Goal: Check status: Check status

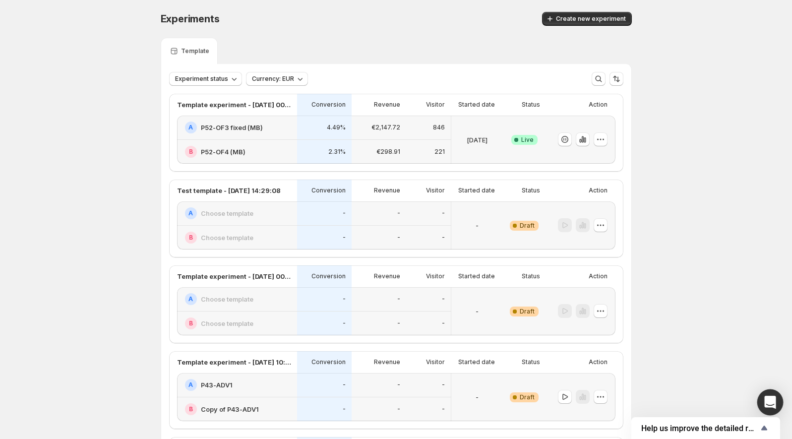
click at [773, 397] on icon "Open Intercom Messenger" at bounding box center [769, 402] width 11 height 13
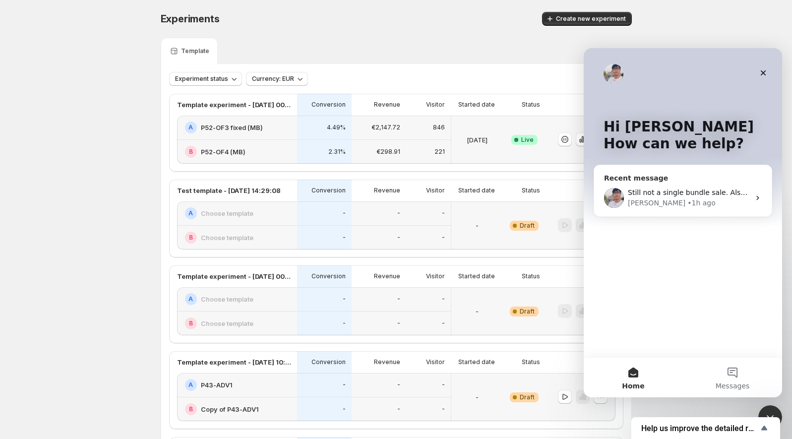
click at [712, 202] on div "Antony • 1h ago" at bounding box center [689, 203] width 122 height 10
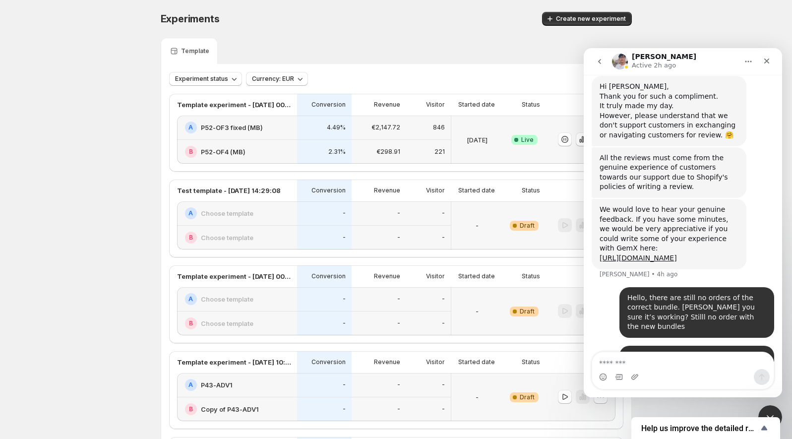
scroll to position [3316, 0]
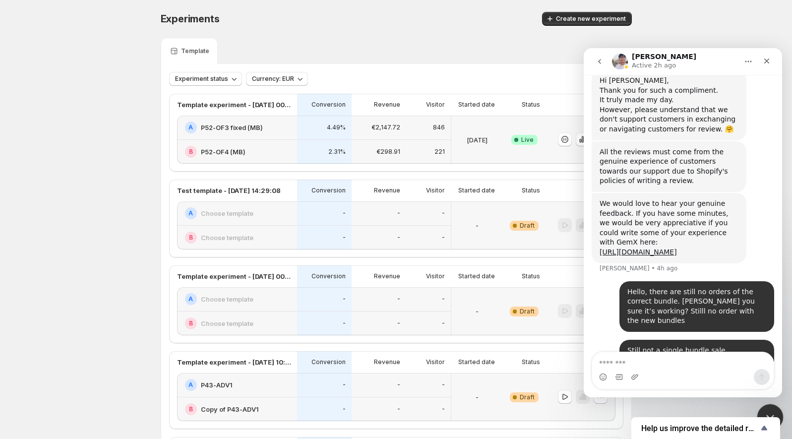
click at [774, 413] on icon "Close Intercom Messenger" at bounding box center [769, 416] width 12 height 12
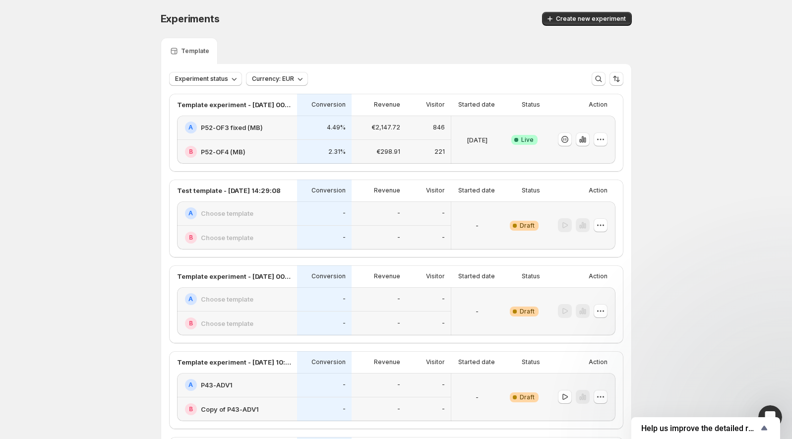
scroll to position [2944, 0]
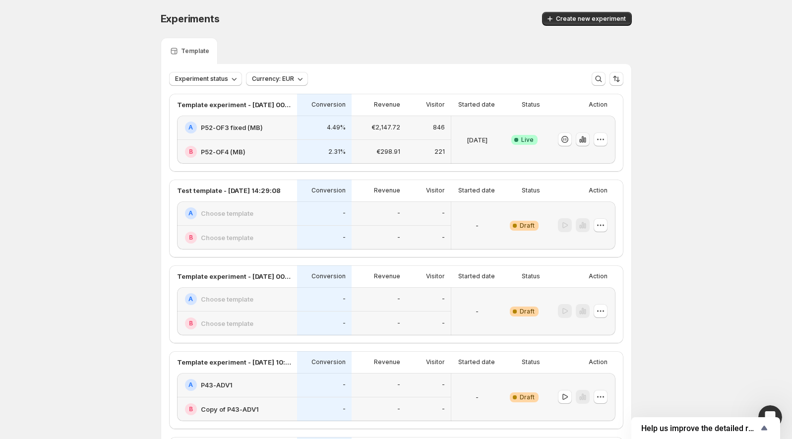
click at [583, 136] on icon "button" at bounding box center [582, 139] width 2 height 6
click at [583, 139] on icon "button" at bounding box center [582, 139] width 2 height 6
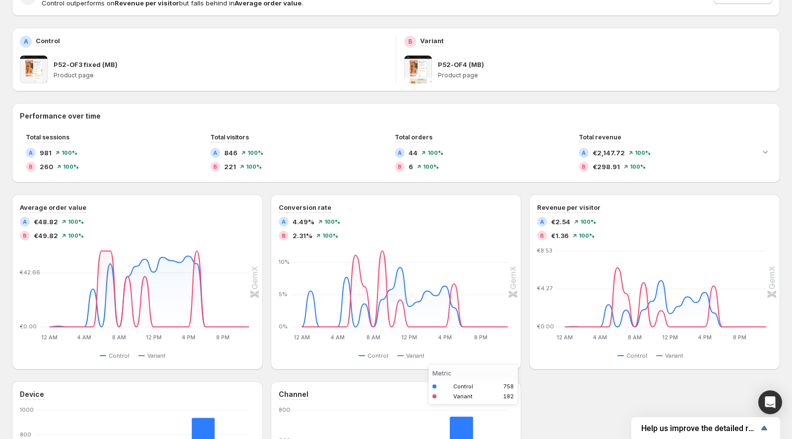
scroll to position [142, 0]
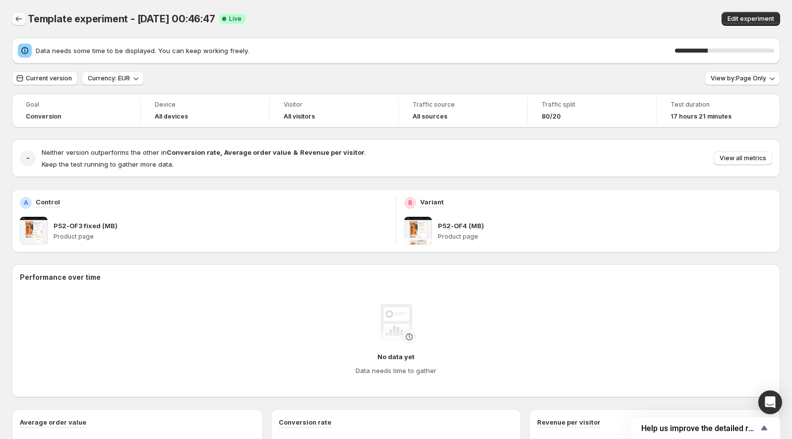
click at [16, 19] on icon "Back" at bounding box center [19, 19] width 10 height 10
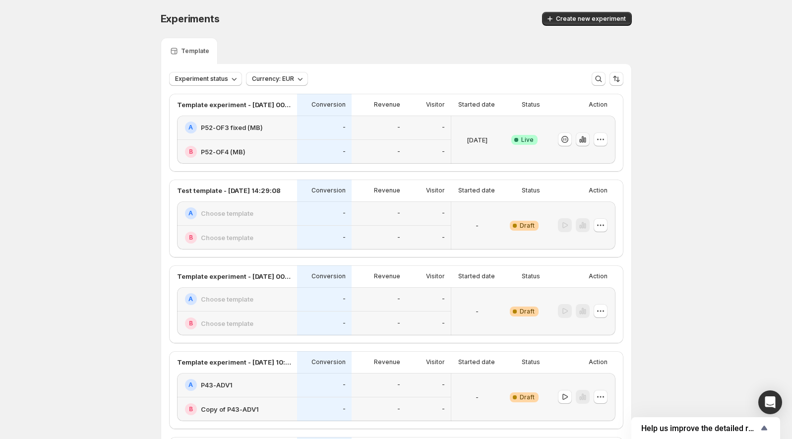
click at [583, 139] on icon "button" at bounding box center [583, 139] width 10 height 10
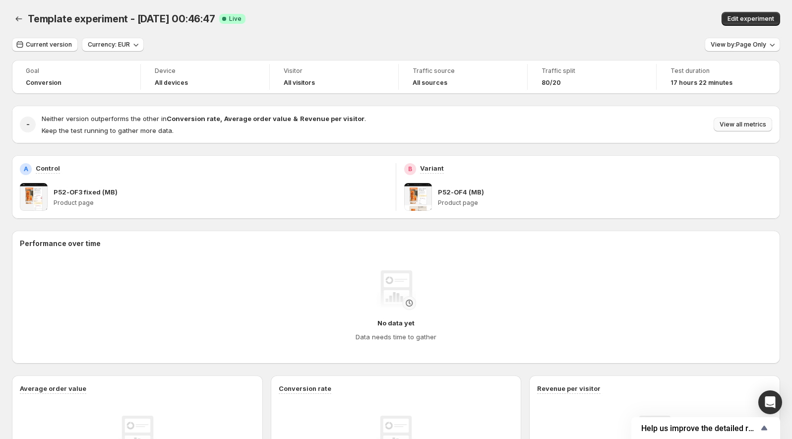
click at [734, 123] on span "View all metrics" at bounding box center [743, 125] width 47 height 8
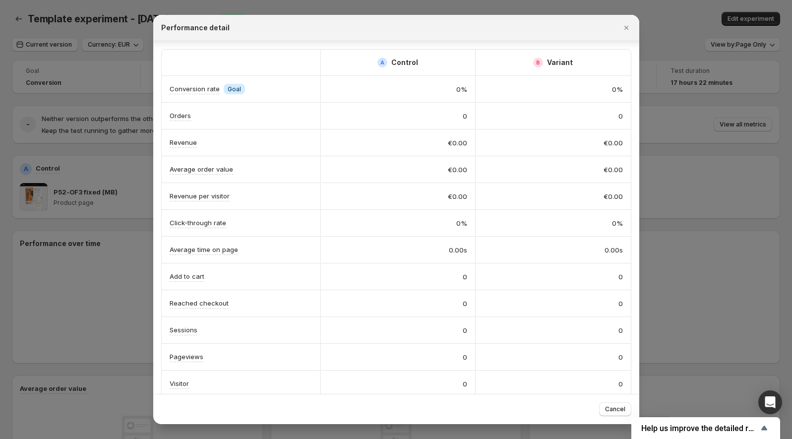
scroll to position [6, 0]
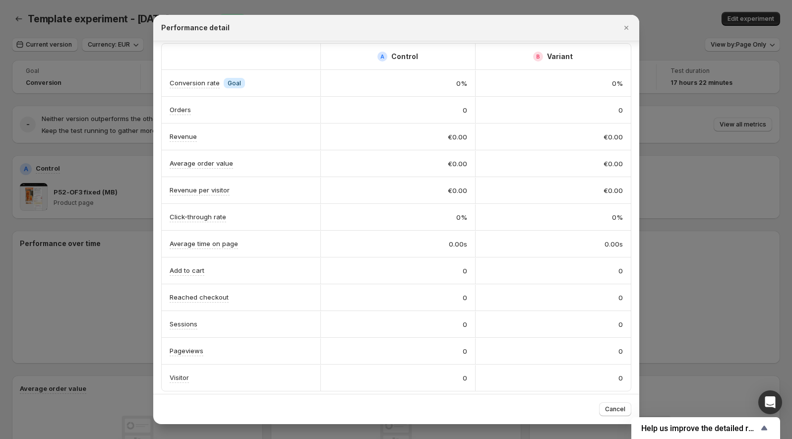
click at [742, 242] on div at bounding box center [396, 219] width 792 height 439
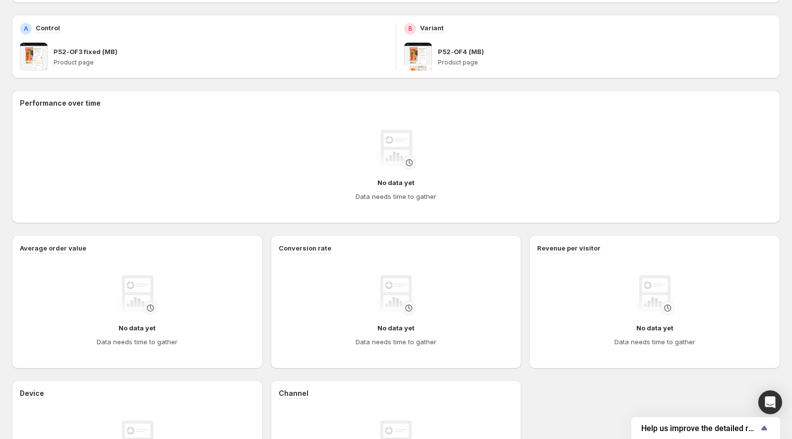
scroll to position [0, 0]
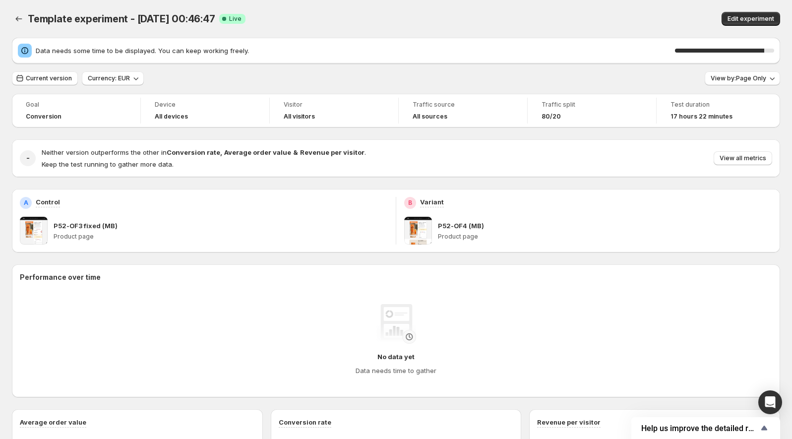
click at [227, 167] on p "Keep the test running to gather more data." at bounding box center [204, 164] width 324 height 10
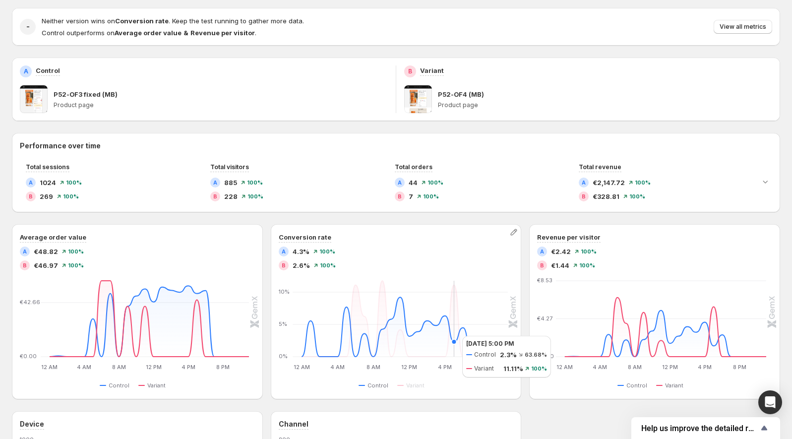
scroll to position [114, 0]
